Goal: Check status: Check status

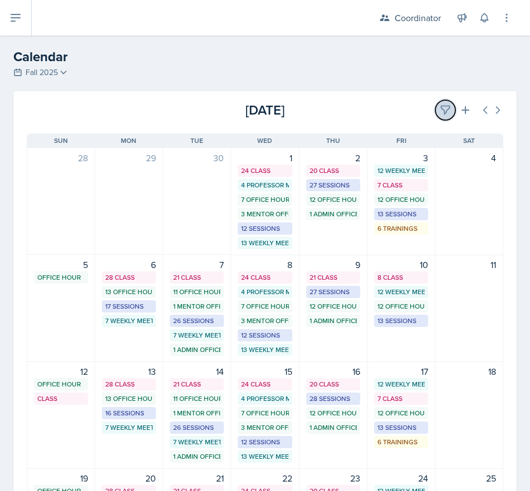
click at [435, 103] on button at bounding box center [445, 110] width 20 height 20
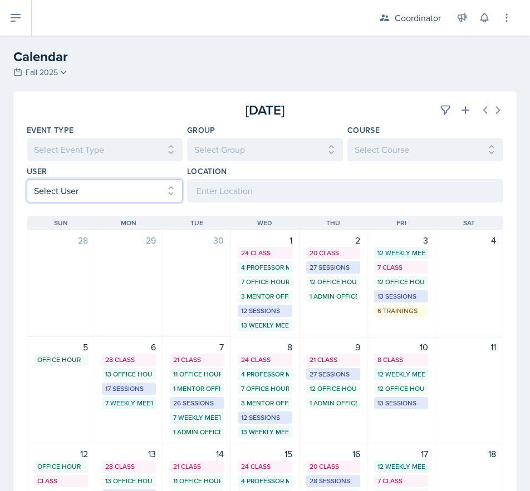
click at [80, 184] on select "Select User All [PERSON_NAME] [PERSON_NAME] [PERSON_NAME] [PERSON_NAME] [PERSON…" at bounding box center [105, 190] width 156 height 23
select select "7b1454ab-0112-49d3-b566-92fdbd04830e"
click at [27, 179] on select "Select User All [PERSON_NAME] [PERSON_NAME] [PERSON_NAME] [PERSON_NAME] [PERSON…" at bounding box center [105, 190] width 156 height 23
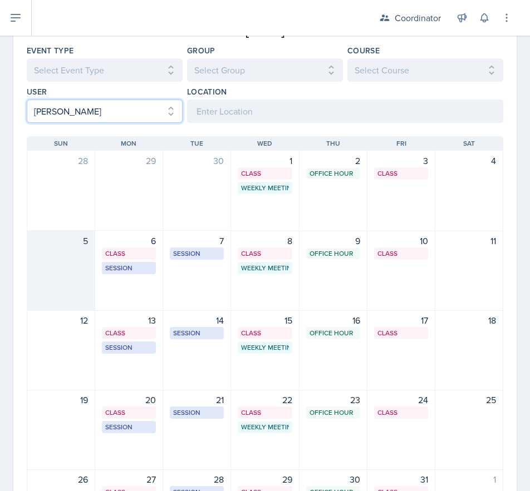
scroll to position [178, 0]
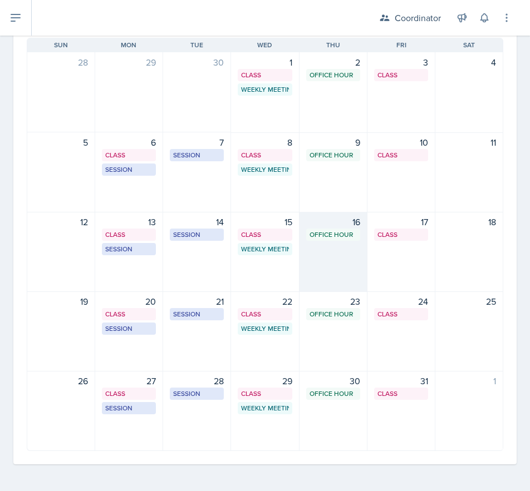
click at [315, 273] on div "16 Office Hour SSC 11:30 AM - 12:30 PM" at bounding box center [333, 252] width 68 height 80
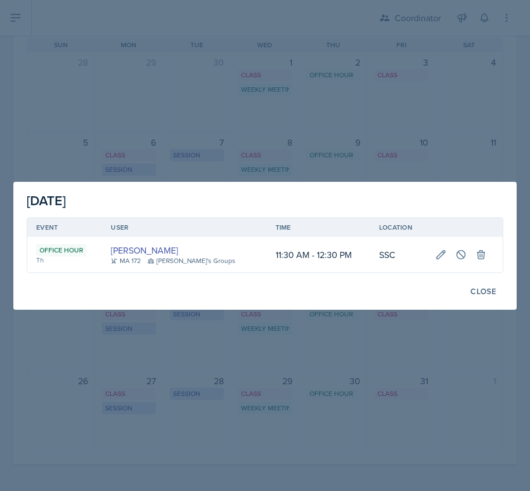
click at [330, 356] on div at bounding box center [265, 245] width 530 height 491
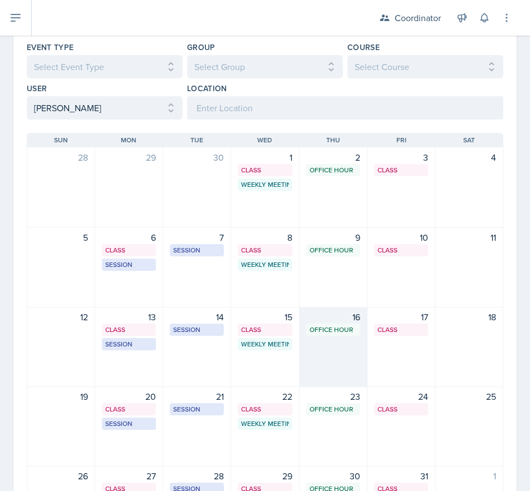
scroll to position [0, 0]
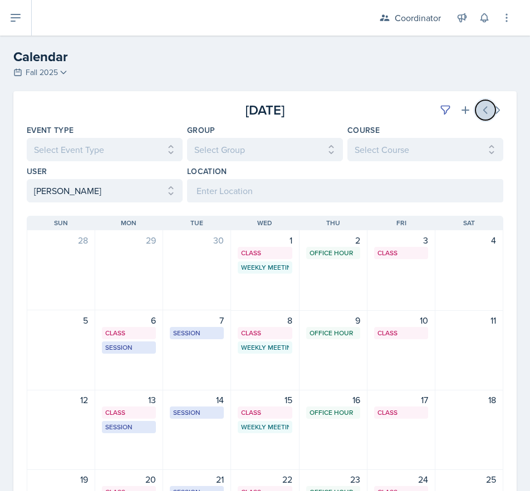
click at [479, 109] on icon at bounding box center [484, 110] width 11 height 11
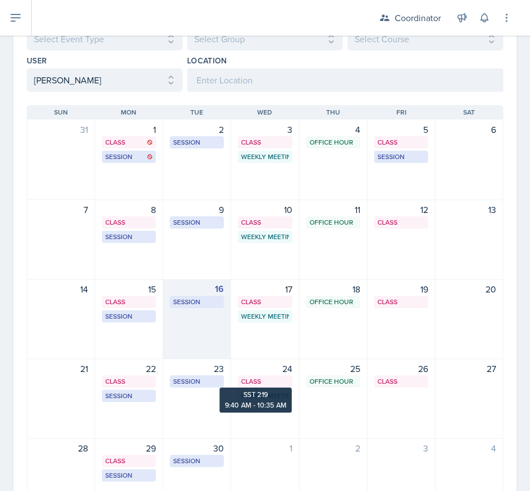
scroll to position [111, 0]
click at [189, 329] on div "16 Session BAB 109 2:30 PM - 3:30 PM" at bounding box center [197, 319] width 68 height 80
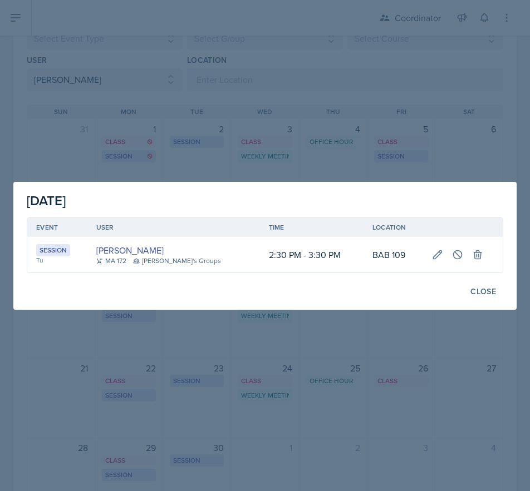
click at [267, 128] on div at bounding box center [265, 245] width 530 height 491
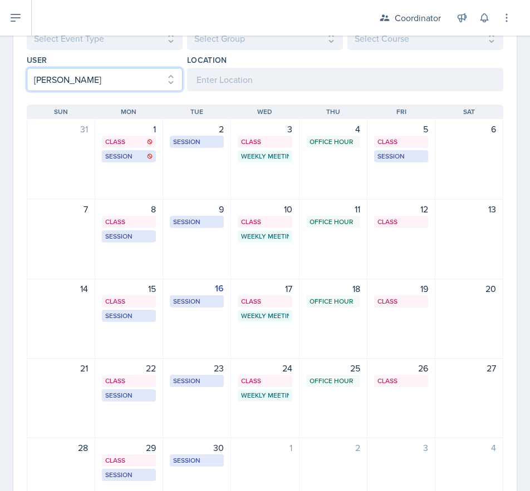
drag, startPoint x: 34, startPoint y: 81, endPoint x: 38, endPoint y: 90, distance: 10.5
click at [34, 81] on select "Select User All [PERSON_NAME] [PERSON_NAME] [PERSON_NAME] [PERSON_NAME] [PERSON…" at bounding box center [105, 79] width 156 height 23
select select
click at [27, 68] on select "Select User All [PERSON_NAME] [PERSON_NAME] [PERSON_NAME] [PERSON_NAME] [PERSON…" at bounding box center [105, 79] width 156 height 23
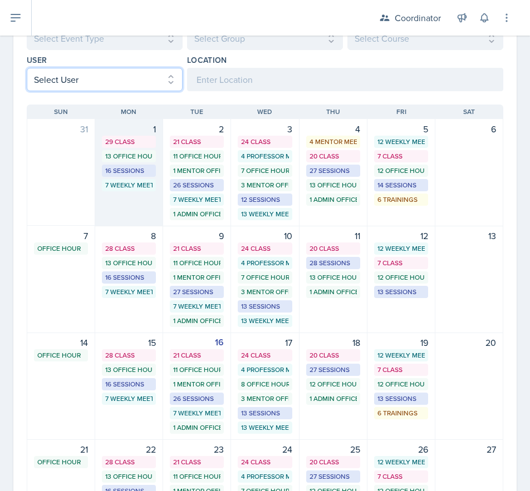
scroll to position [0, 0]
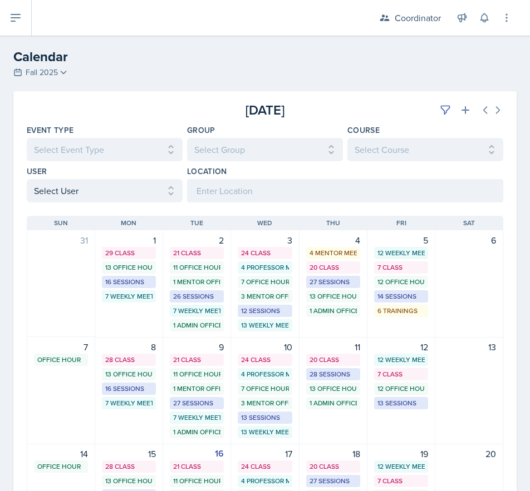
click at [115, 106] on div at bounding box center [106, 110] width 159 height 20
click at [439, 111] on icon at bounding box center [444, 110] width 11 height 11
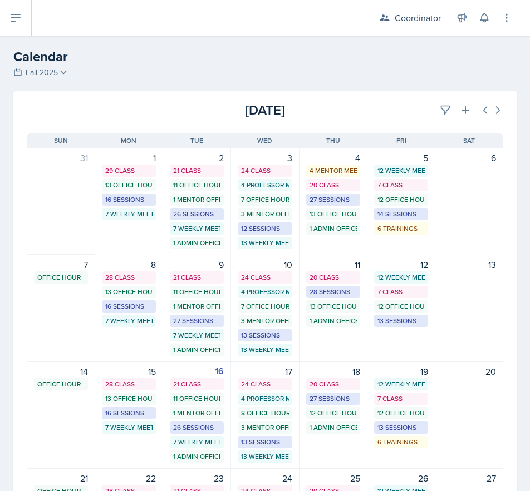
click at [393, 111] on div "[DATE]" at bounding box center [423, 110] width 159 height 20
